Goal: Use online tool/utility: Utilize a website feature to perform a specific function

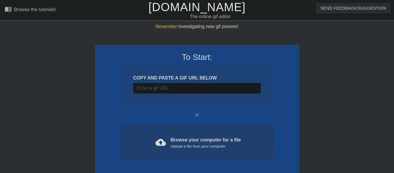
click at [162, 149] on div "cloud_upload Browse your computer for a file Upload a file from your computer C…" at bounding box center [196, 143] width 151 height 34
click at [175, 148] on div "Upload a file from your computer" at bounding box center [206, 146] width 70 height 6
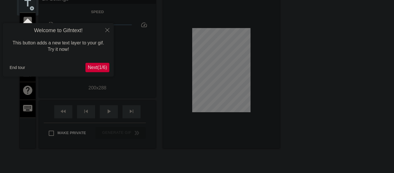
scroll to position [14, 0]
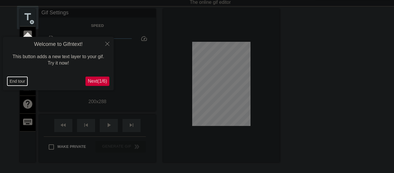
click at [13, 82] on button "End tour" at bounding box center [17, 81] width 20 height 9
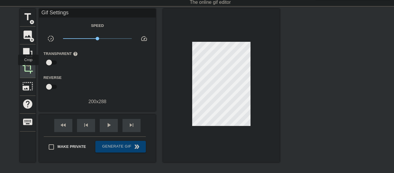
click at [28, 69] on span "crop" at bounding box center [27, 68] width 11 height 11
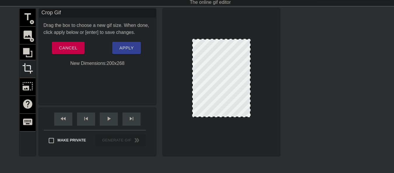
drag, startPoint x: 234, startPoint y: 122, endPoint x: 234, endPoint y: 116, distance: 5.8
click at [127, 50] on span "Apply" at bounding box center [126, 48] width 14 height 8
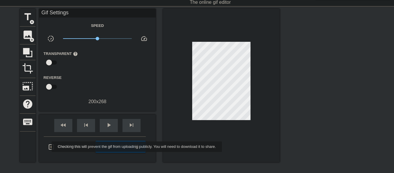
click at [48, 146] on input "Make Private" at bounding box center [51, 147] width 12 height 12
checkbox input "true"
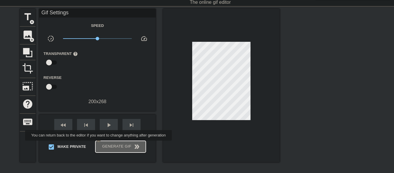
click at [99, 144] on span "Generate Gif double_arrow" at bounding box center [121, 146] width 46 height 7
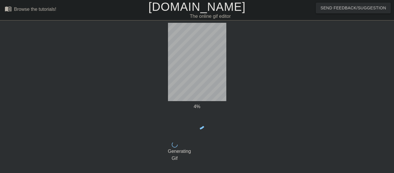
scroll to position [0, 0]
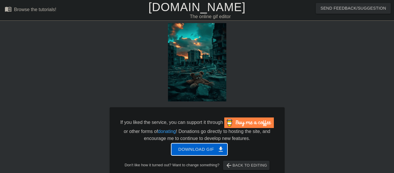
click at [205, 154] on button "Download gif get_app" at bounding box center [199, 149] width 56 height 12
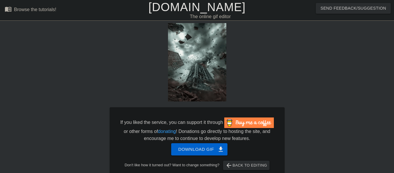
click at [175, 12] on link "[DOMAIN_NAME]" at bounding box center [196, 7] width 97 height 13
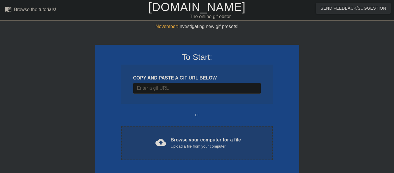
click at [195, 148] on div "Upload a file from your computer" at bounding box center [206, 146] width 70 height 6
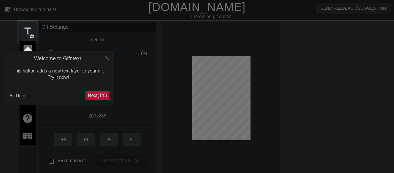
scroll to position [14, 0]
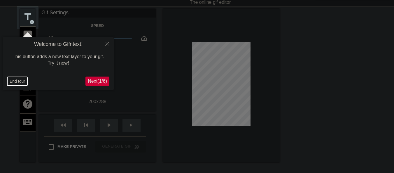
click at [15, 83] on button "End tour" at bounding box center [17, 81] width 20 height 9
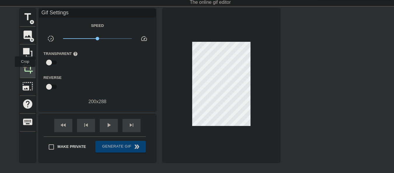
click at [25, 71] on span "crop" at bounding box center [27, 68] width 11 height 11
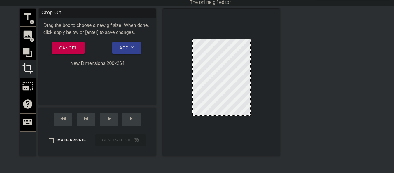
drag, startPoint x: 230, startPoint y: 123, endPoint x: 229, endPoint y: 116, distance: 7.0
click at [229, 116] on div at bounding box center [221, 115] width 57 height 3
click at [129, 48] on span "Apply" at bounding box center [126, 48] width 14 height 8
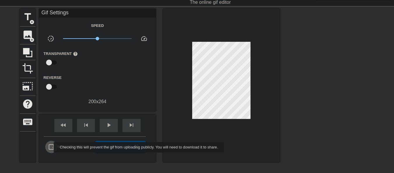
click at [50, 147] on input "Make Private" at bounding box center [51, 147] width 12 height 12
checkbox input "true"
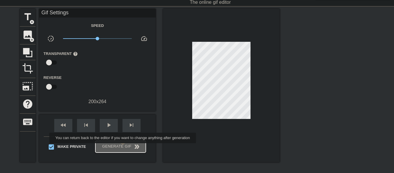
click at [123, 147] on span "Generate Gif double_arrow" at bounding box center [121, 146] width 46 height 7
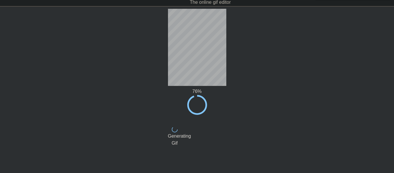
click at [339, 78] on div "76 % done Generating Gif title add_circle image add_circle crop photo_size_sele…" at bounding box center [197, 96] width 394 height 175
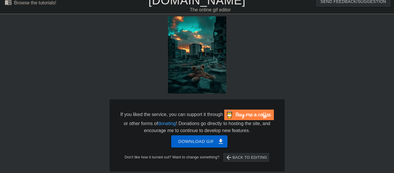
scroll to position [0, 0]
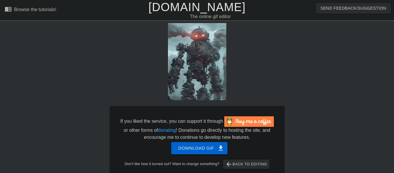
click at [181, 10] on link "[DOMAIN_NAME]" at bounding box center [196, 7] width 97 height 13
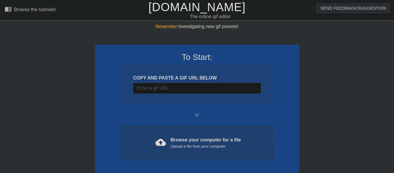
click at [181, 146] on div "Upload a file from your computer" at bounding box center [206, 146] width 70 height 6
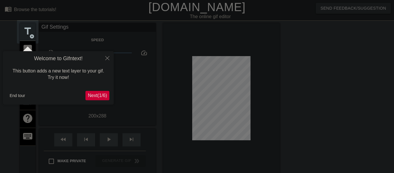
scroll to position [14, 0]
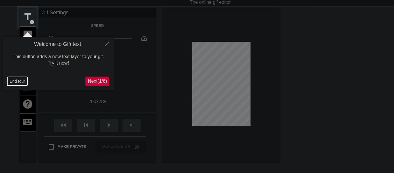
click at [22, 80] on button "End tour" at bounding box center [17, 81] width 20 height 9
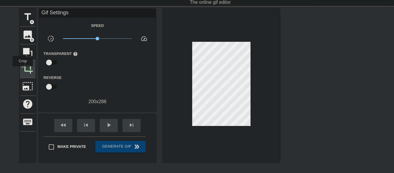
click at [23, 70] on span "crop" at bounding box center [27, 68] width 11 height 11
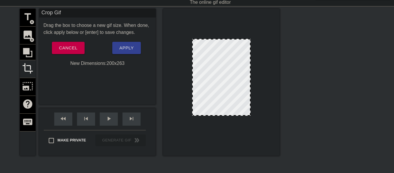
drag, startPoint x: 208, startPoint y: 122, endPoint x: 208, endPoint y: 115, distance: 7.3
click at [208, 115] on div at bounding box center [221, 114] width 57 height 3
click at [130, 48] on span "Apply" at bounding box center [126, 48] width 14 height 8
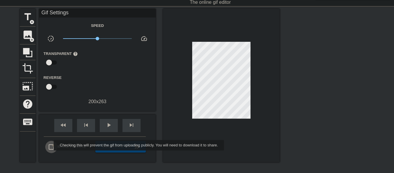
click at [50, 145] on input "Make Private" at bounding box center [51, 147] width 12 height 12
checkbox input "true"
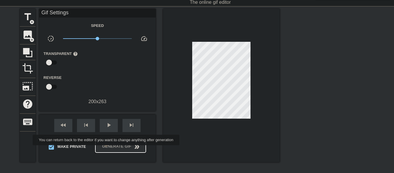
click at [107, 149] on span "Generate Gif double_arrow" at bounding box center [121, 146] width 46 height 7
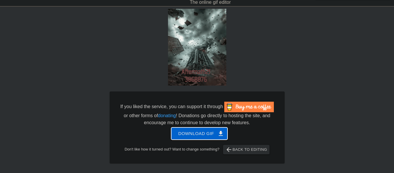
click at [199, 130] on span "Download gif get_app" at bounding box center [199, 134] width 42 height 8
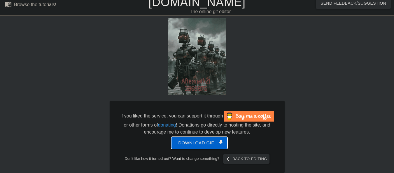
scroll to position [0, 0]
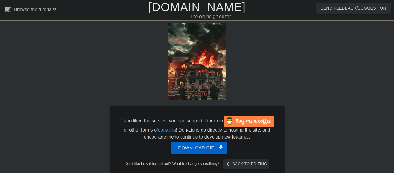
click at [181, 9] on link "[DOMAIN_NAME]" at bounding box center [196, 7] width 97 height 13
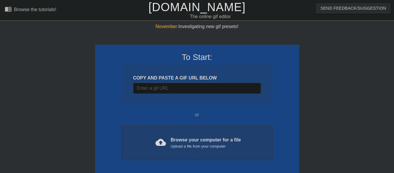
click at [155, 140] on div "cloud_upload" at bounding box center [159, 143] width 13 height 13
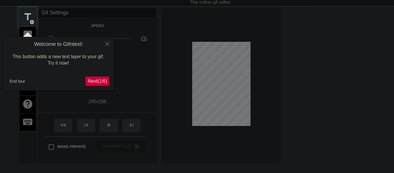
scroll to position [43, 0]
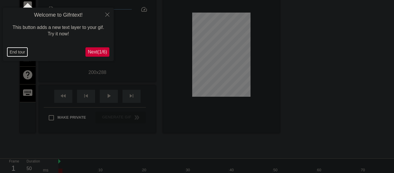
click at [20, 53] on button "End tour" at bounding box center [17, 52] width 20 height 9
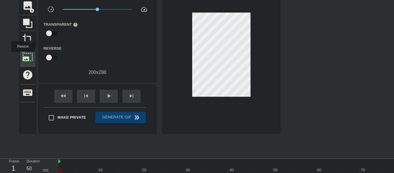
click at [23, 56] on span "photo_size_select_large" at bounding box center [27, 56] width 11 height 11
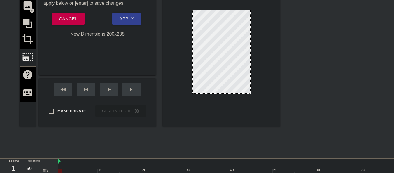
click at [227, 94] on div at bounding box center [221, 53] width 117 height 147
click at [226, 96] on div at bounding box center [221, 53] width 117 height 147
click at [31, 38] on div "title add_circle image add_circle crop photo_size_select_large help keyboard" at bounding box center [28, 53] width 16 height 147
click at [219, 92] on div at bounding box center [221, 91] width 56 height 3
click at [25, 40] on div "title add_circle image add_circle crop photo_size_select_large help keyboard" at bounding box center [28, 53] width 16 height 147
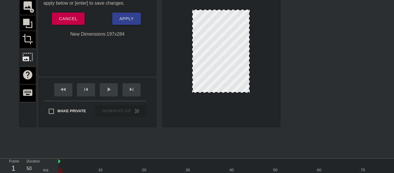
click at [25, 21] on div "title add_circle image add_circle crop photo_size_select_large help keyboard" at bounding box center [28, 53] width 16 height 147
click at [65, 22] on span "Cancel" at bounding box center [68, 19] width 18 height 8
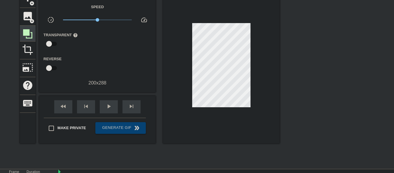
scroll to position [14, 0]
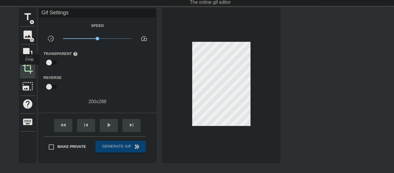
click at [29, 69] on span "crop" at bounding box center [27, 68] width 11 height 11
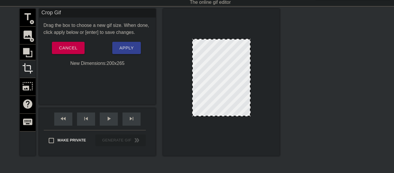
drag, startPoint x: 221, startPoint y: 122, endPoint x: 220, endPoint y: 115, distance: 6.7
click at [127, 46] on span "Apply" at bounding box center [126, 48] width 14 height 8
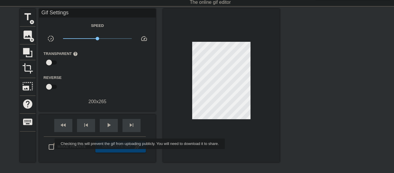
click at [50, 144] on input "Make Private" at bounding box center [51, 147] width 12 height 12
checkbox input "true"
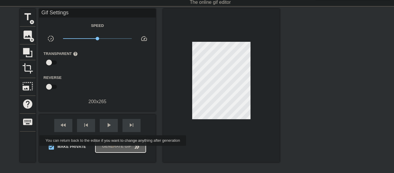
click at [113, 150] on button "Generate Gif double_arrow" at bounding box center [120, 147] width 50 height 12
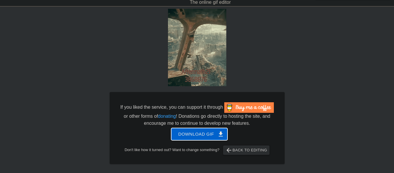
click at [215, 135] on span "Download gif get_app" at bounding box center [199, 134] width 42 height 8
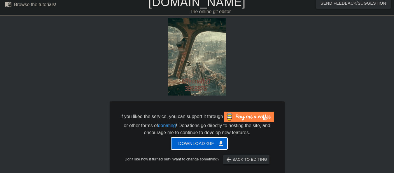
scroll to position [0, 0]
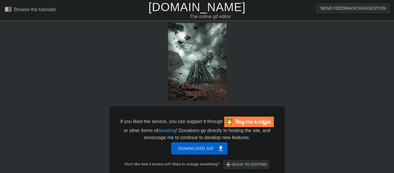
click at [170, 1] on link "[DOMAIN_NAME]" at bounding box center [196, 7] width 97 height 13
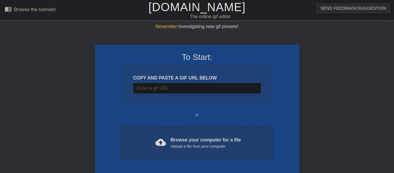
click at [130, 144] on div "cloud_upload Browse your computer for a file Upload a file from your computer C…" at bounding box center [196, 143] width 151 height 34
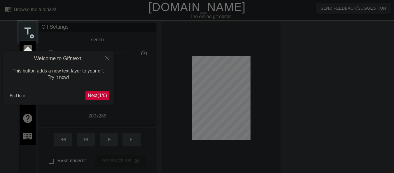
scroll to position [14, 0]
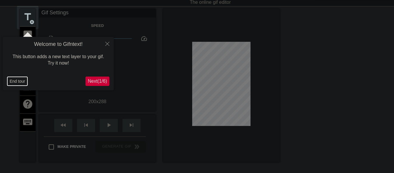
click at [13, 83] on button "End tour" at bounding box center [17, 81] width 20 height 9
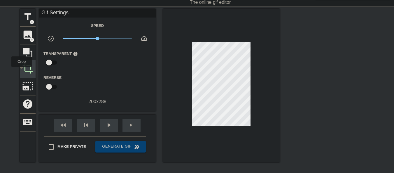
click at [22, 71] on div "crop" at bounding box center [28, 69] width 16 height 18
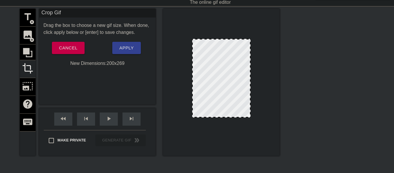
drag, startPoint x: 217, startPoint y: 122, endPoint x: 217, endPoint y: 117, distance: 5.6
click at [217, 117] on div at bounding box center [221, 116] width 57 height 3
click at [217, 116] on div at bounding box center [221, 115] width 57 height 3
click at [135, 51] on button "Apply" at bounding box center [126, 48] width 28 height 12
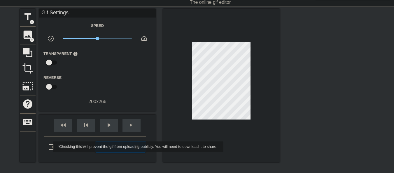
click at [50, 146] on input "Make Private" at bounding box center [51, 147] width 12 height 12
checkbox input "true"
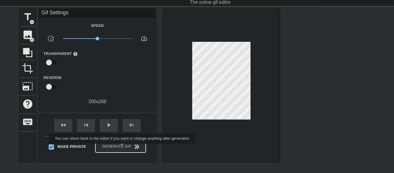
click at [123, 148] on span "Generate Gif double_arrow" at bounding box center [121, 146] width 46 height 7
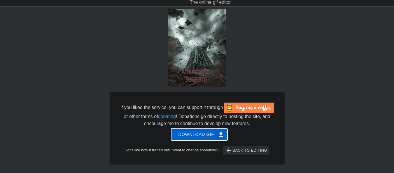
click at [188, 135] on span "Download gif get_app" at bounding box center [199, 134] width 42 height 8
